Goal: Task Accomplishment & Management: Manage account settings

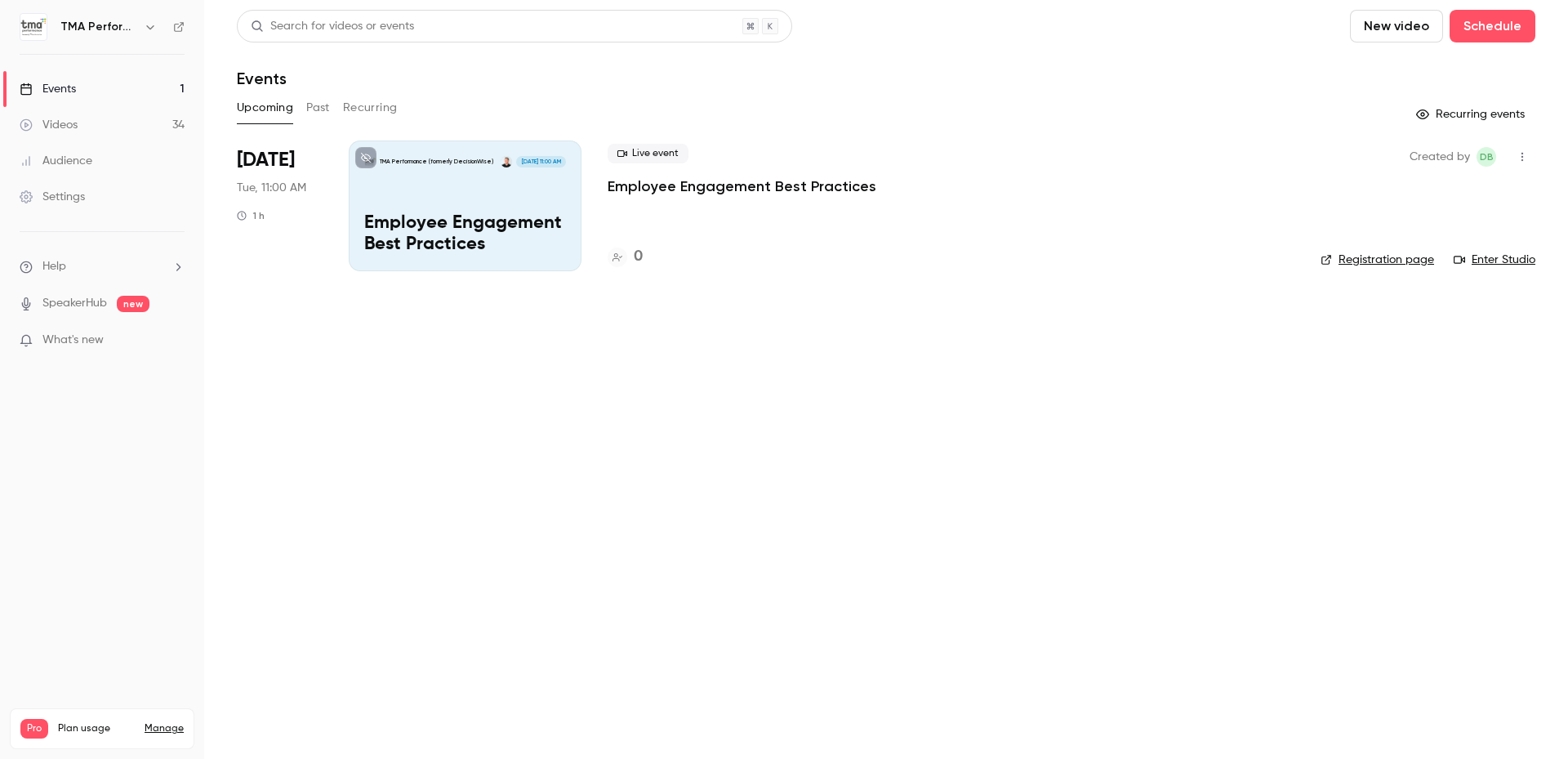
click at [850, 184] on p "Employee Engagement Best Practices" at bounding box center [742, 186] width 269 height 19
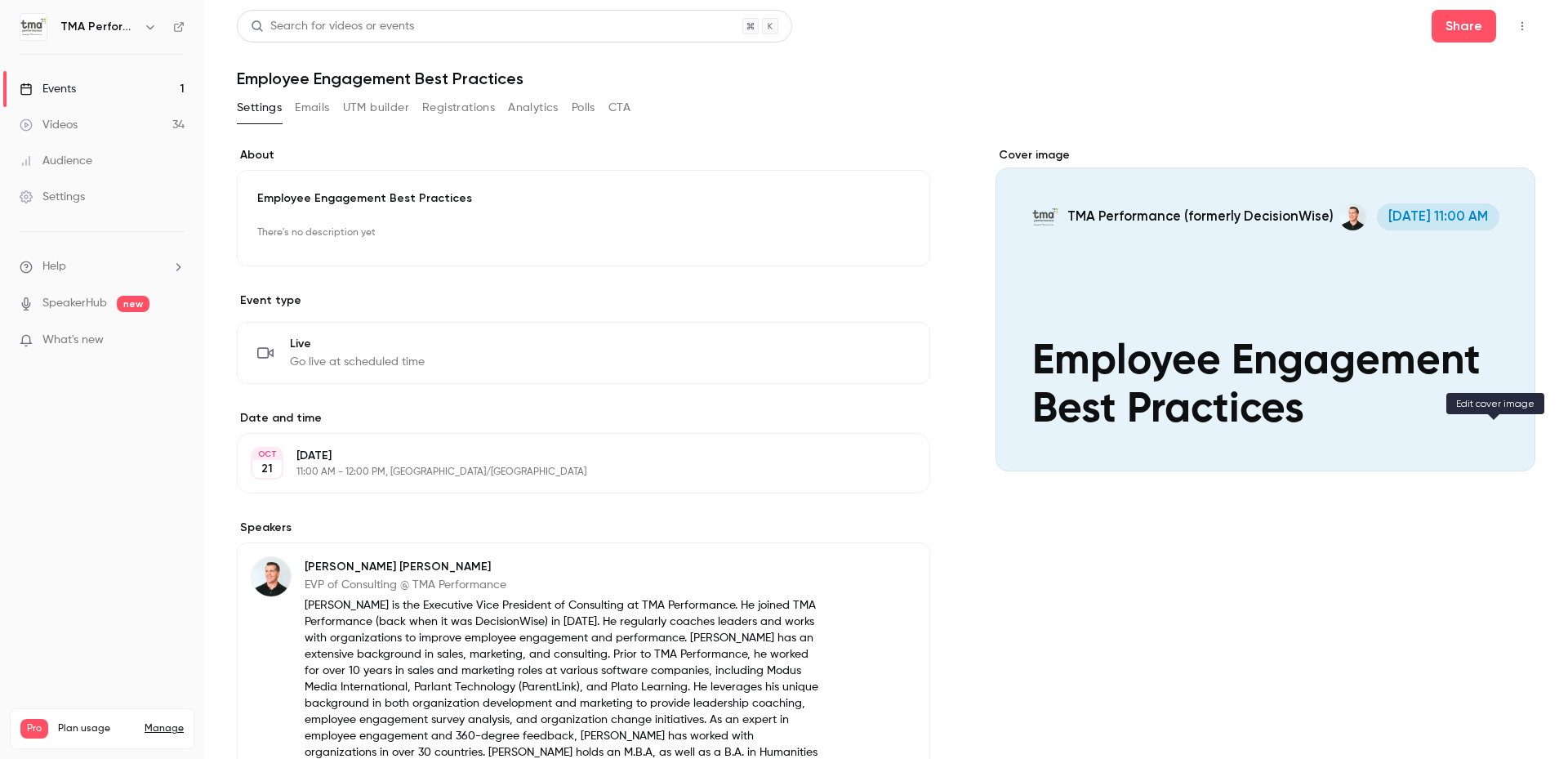
click at [1500, 440] on icon "Cover image" at bounding box center [1505, 442] width 18 height 14
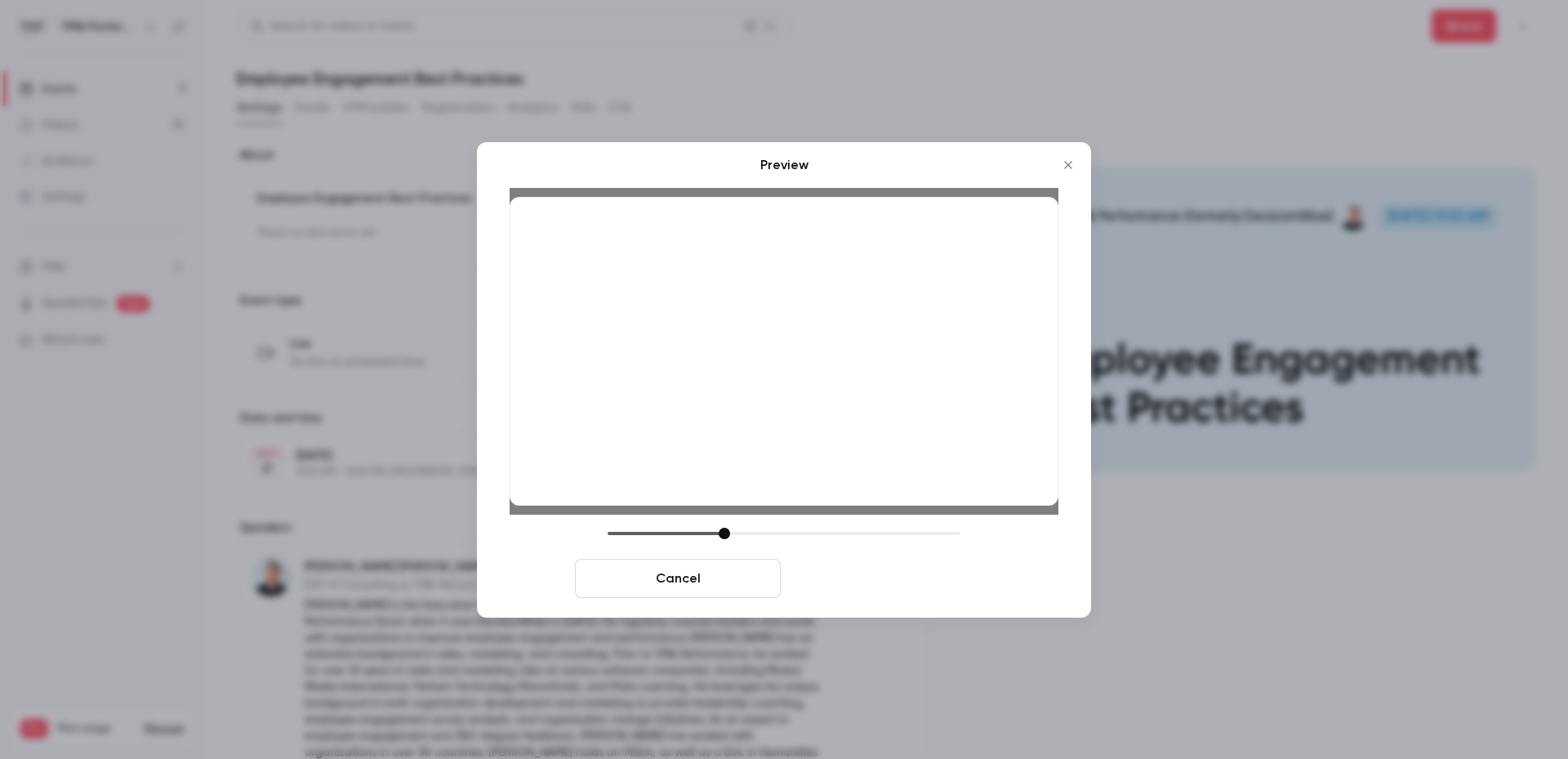
click at [863, 585] on button "Save cover" at bounding box center [889, 578] width 205 height 40
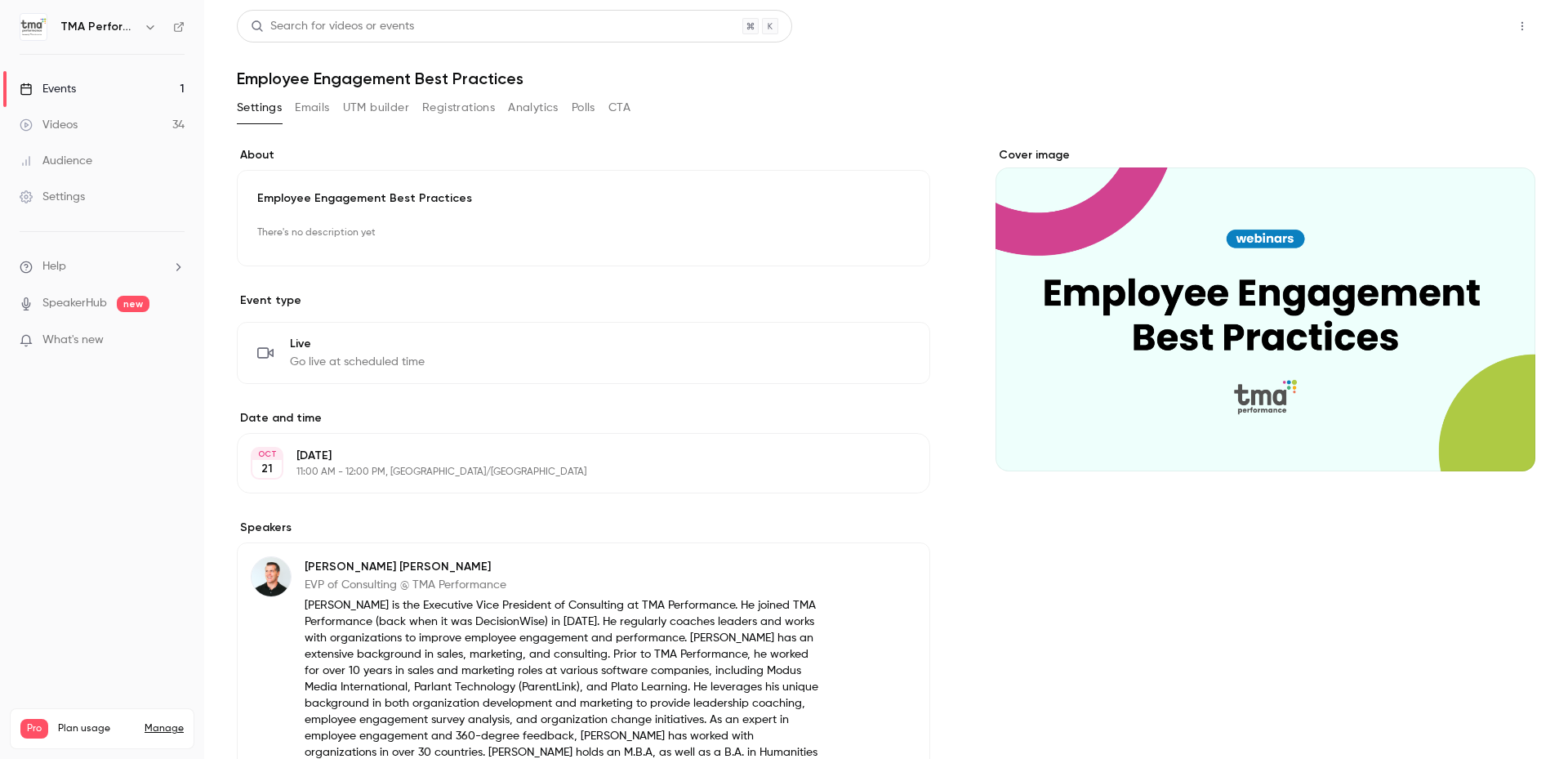
click at [1437, 32] on button "Share" at bounding box center [1464, 26] width 65 height 33
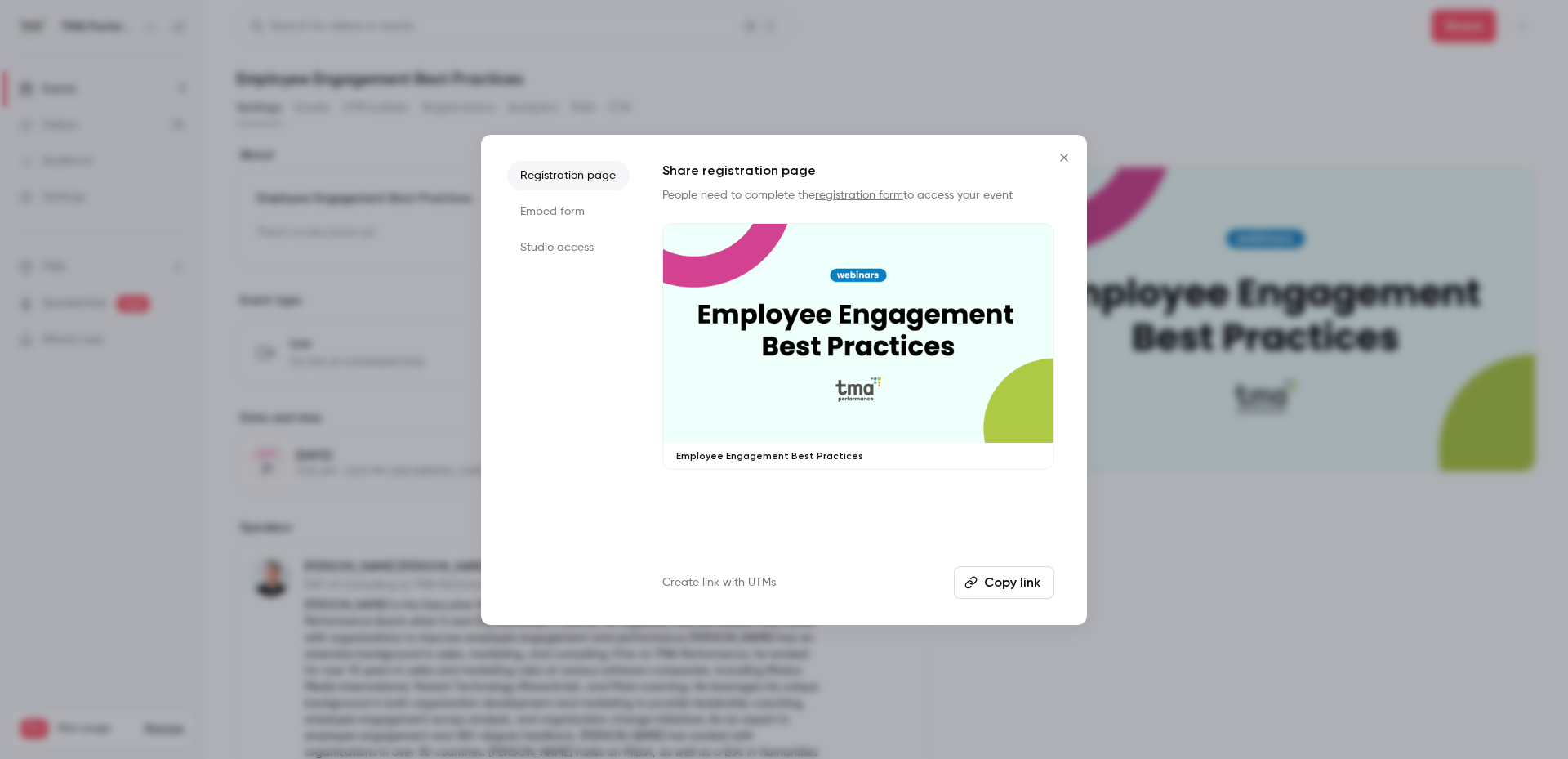
drag, startPoint x: 1019, startPoint y: 584, endPoint x: 1026, endPoint y: 573, distance: 13.0
click at [1019, 584] on button "Copy link" at bounding box center [1004, 583] width 100 height 33
click at [1058, 158] on icon "Close" at bounding box center [1064, 158] width 19 height 14
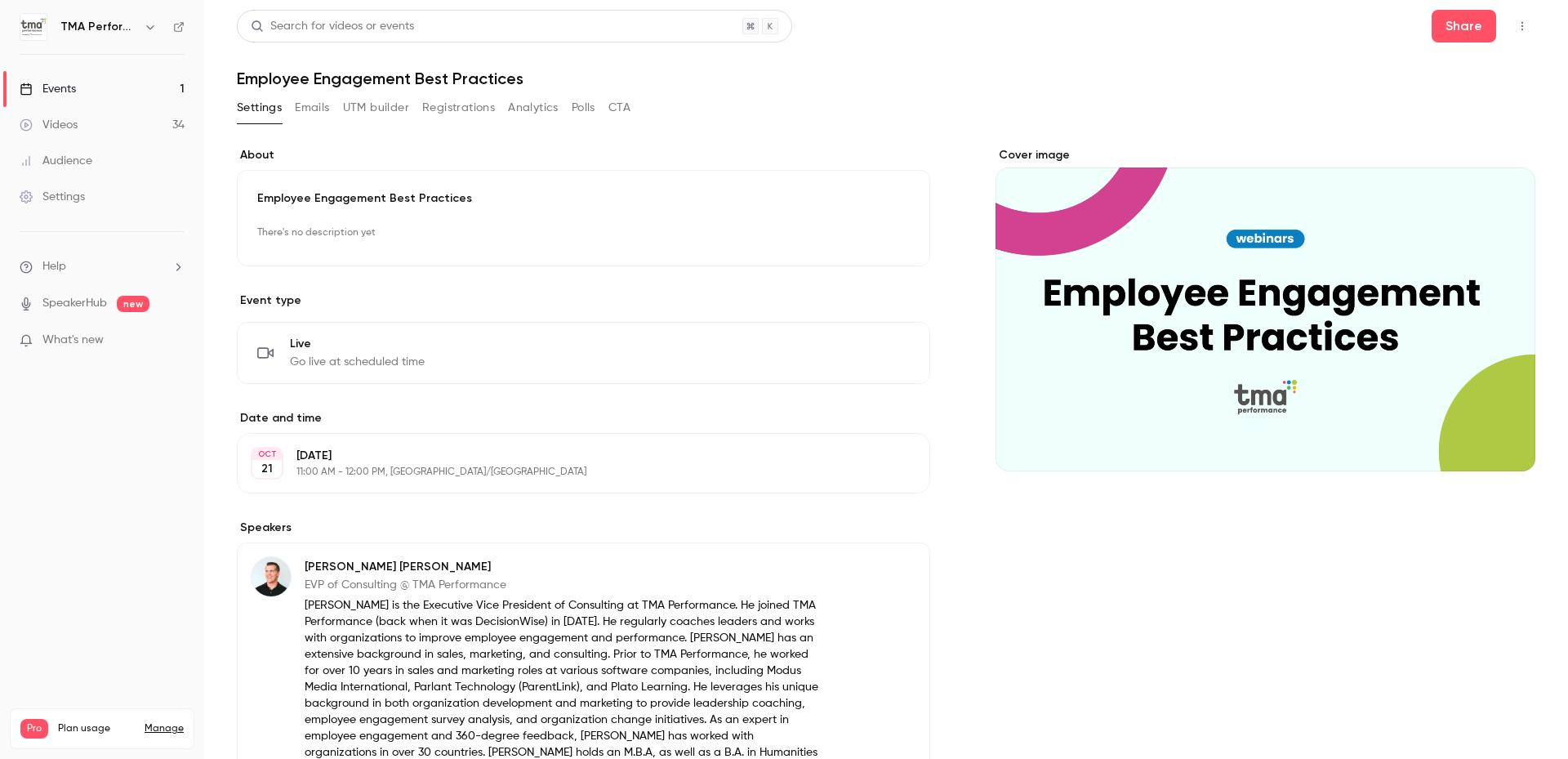
click at [80, 90] on link "Events 1" at bounding box center [102, 89] width 204 height 36
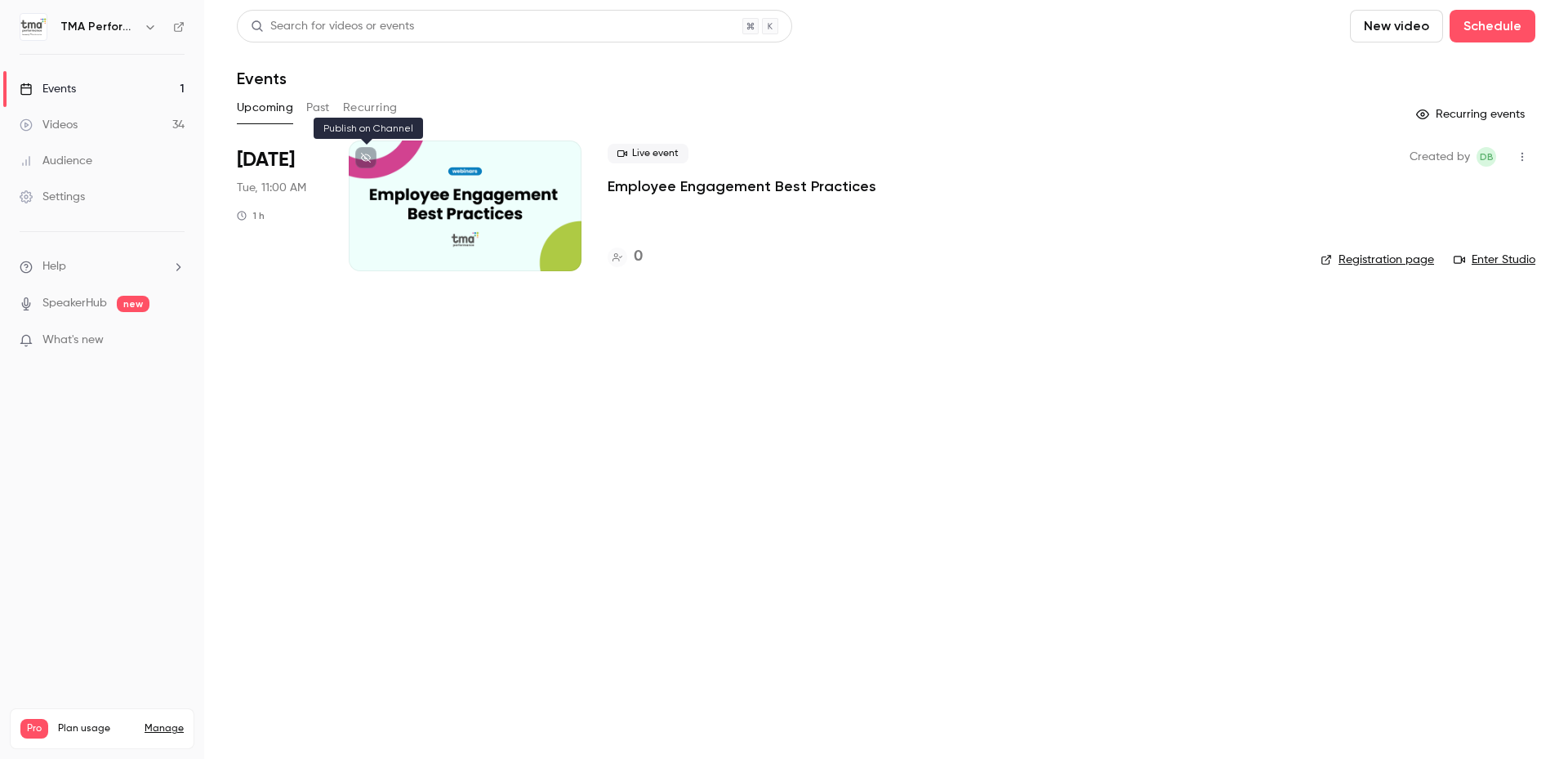
click at [367, 157] on icon at bounding box center [365, 157] width 10 height 10
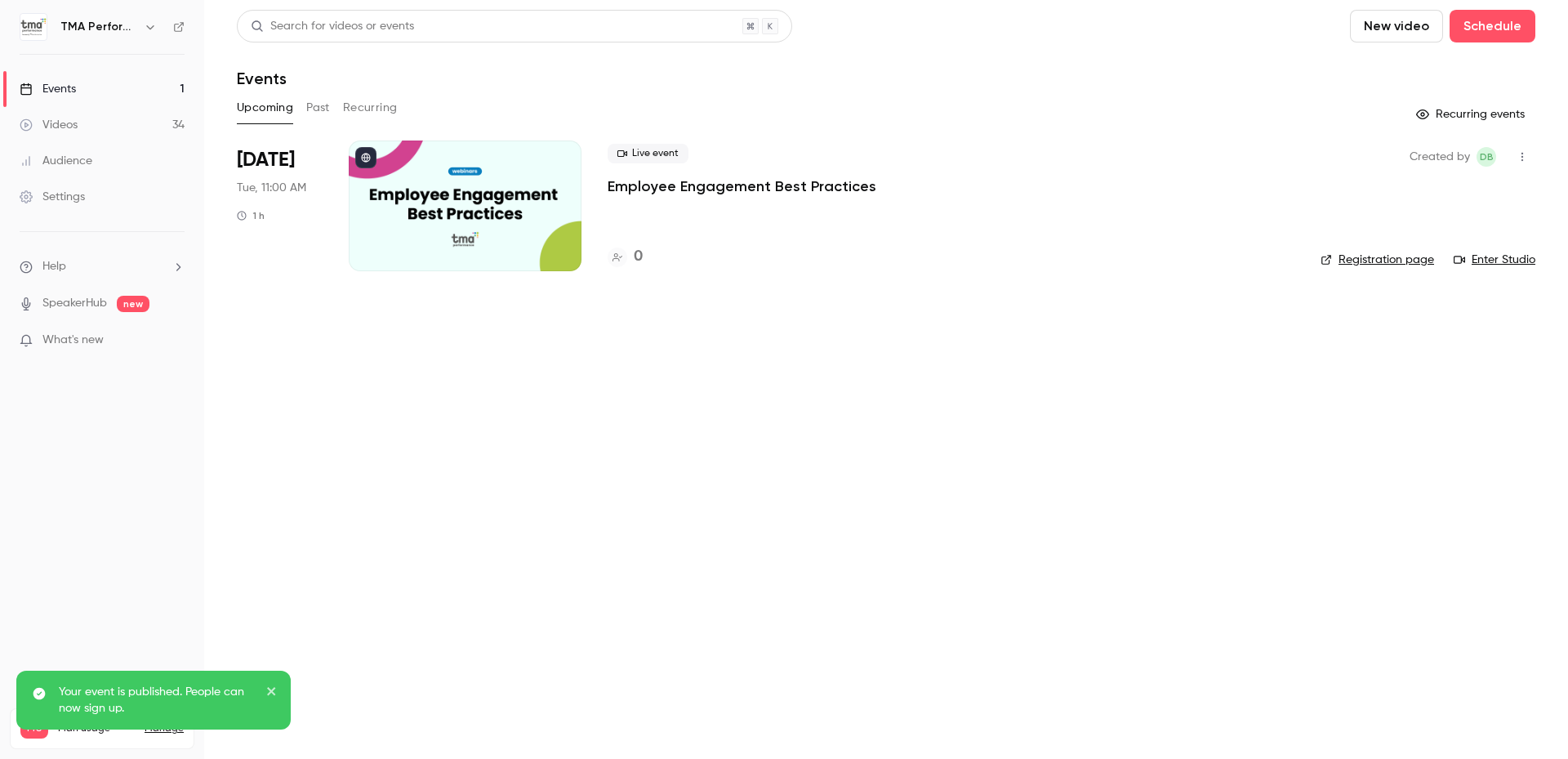
click at [780, 189] on p "Employee Engagement Best Practices" at bounding box center [742, 186] width 269 height 19
